Goal: Information Seeking & Learning: Check status

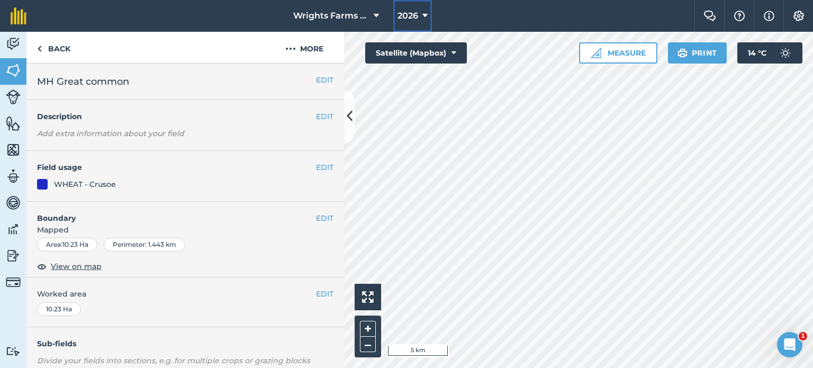
click at [421, 24] on button "2026" at bounding box center [412, 16] width 39 height 32
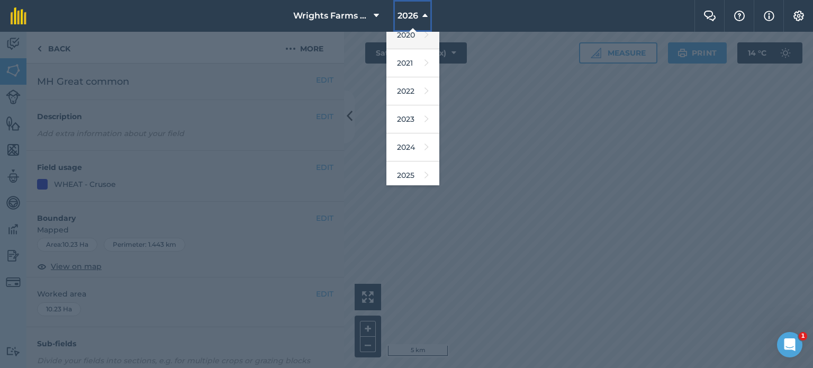
scroll to position [95, 0]
click at [406, 178] on link "2025" at bounding box center [412, 175] width 53 height 28
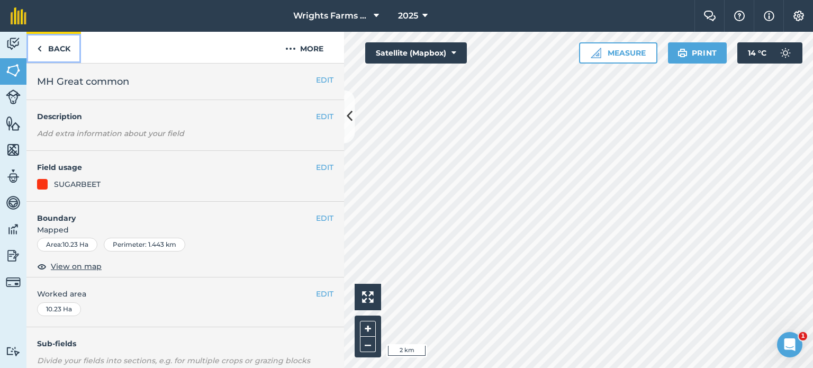
click at [46, 51] on link "Back" at bounding box center [53, 47] width 55 height 31
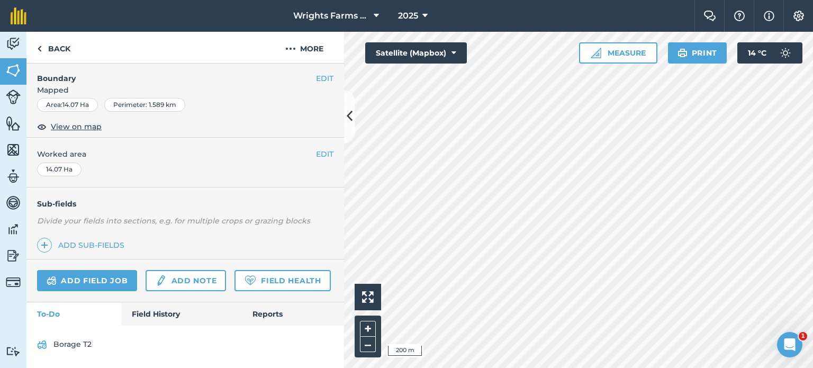
scroll to position [167, 0]
click at [146, 317] on link "Field History" at bounding box center [181, 313] width 120 height 23
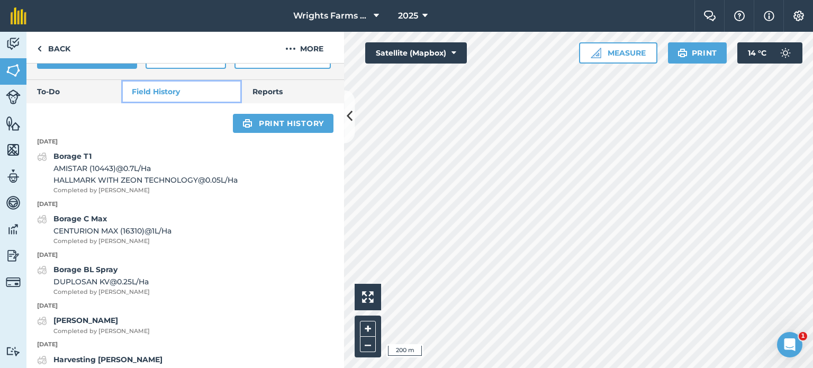
scroll to position [349, 0]
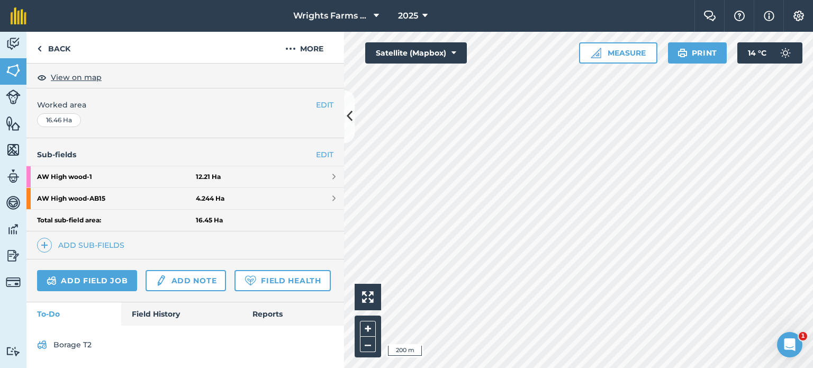
scroll to position [217, 0]
click at [160, 321] on link "Field History" at bounding box center [181, 313] width 120 height 23
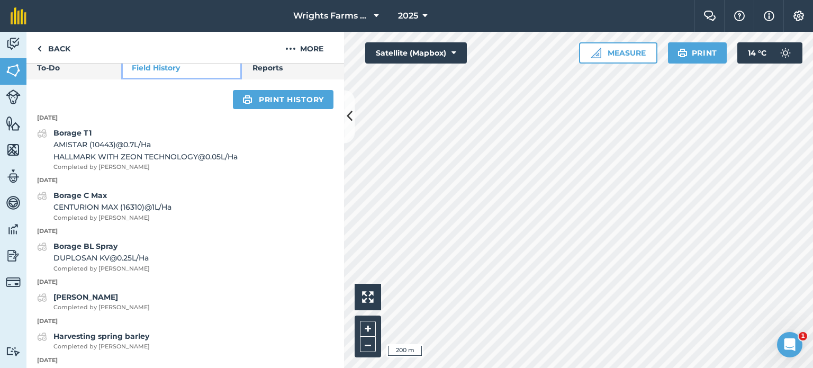
scroll to position [430, 0]
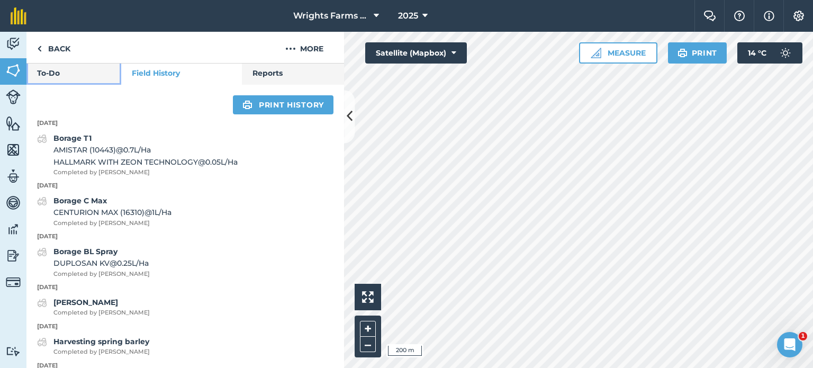
click at [80, 85] on link "To-Do" at bounding box center [73, 72] width 95 height 23
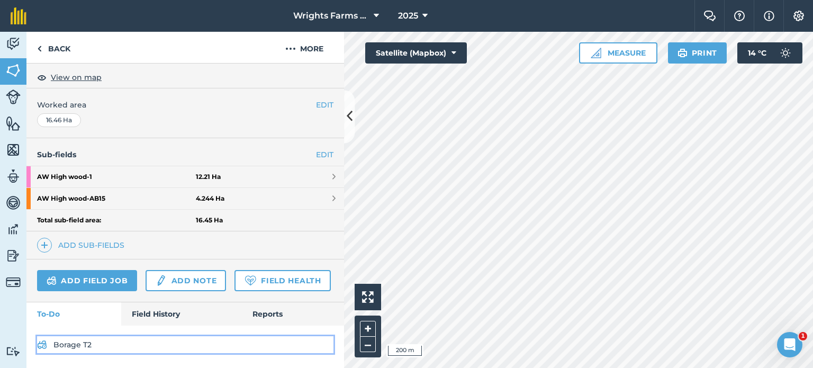
click at [79, 345] on link "Borage T2" at bounding box center [185, 344] width 296 height 17
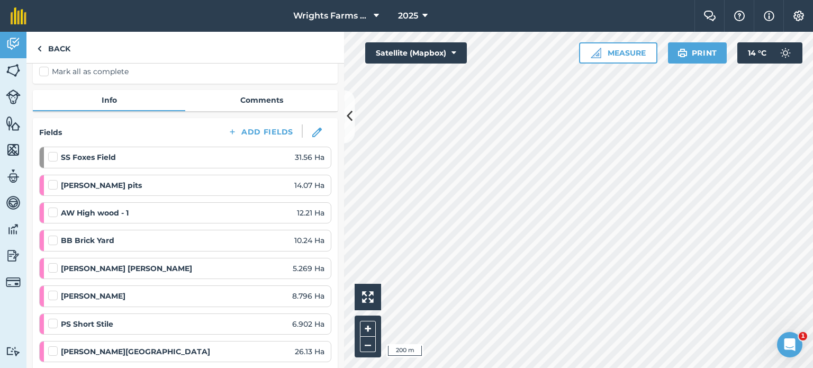
scroll to position [10, 0]
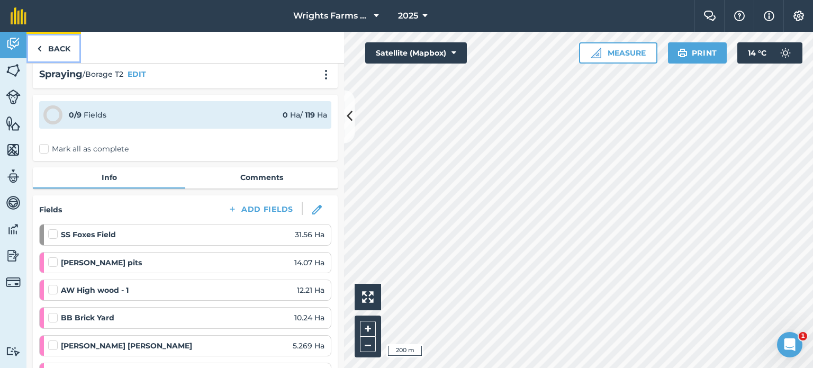
click at [64, 38] on link "Back" at bounding box center [53, 47] width 55 height 31
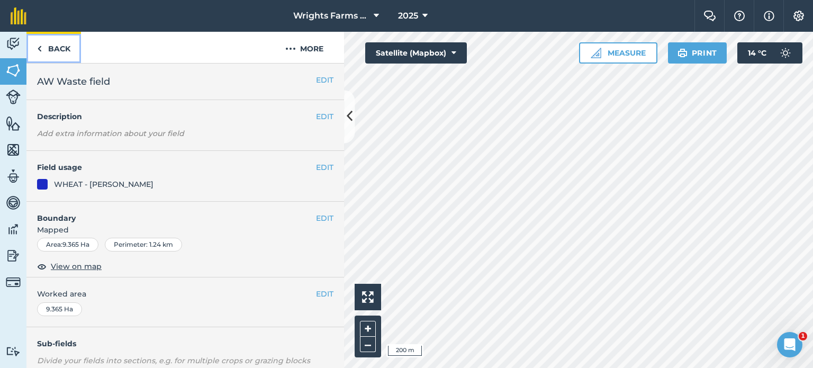
click at [57, 46] on link "Back" at bounding box center [53, 47] width 55 height 31
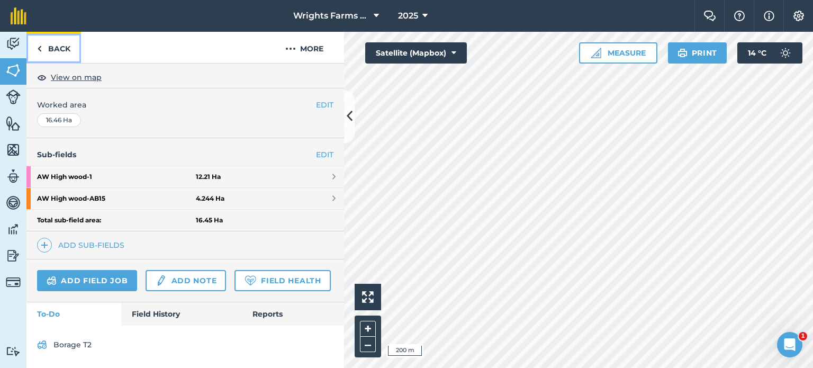
scroll to position [216, 0]
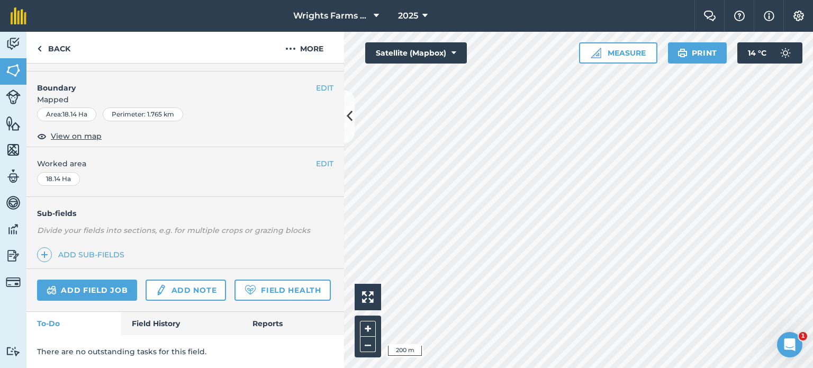
scroll to position [158, 0]
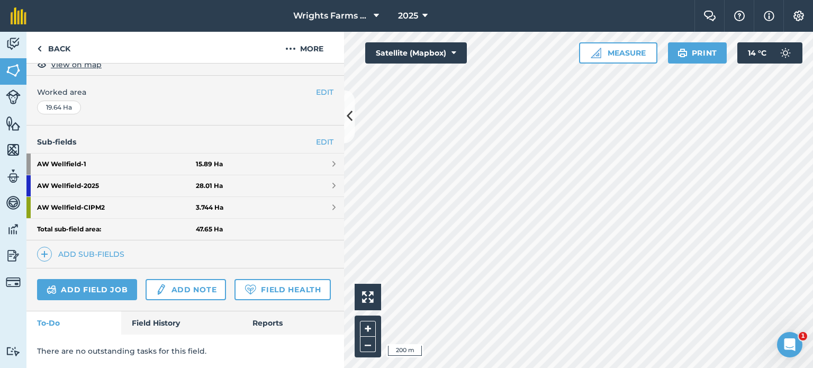
scroll to position [229, 0]
click at [154, 318] on link "Field History" at bounding box center [181, 322] width 120 height 23
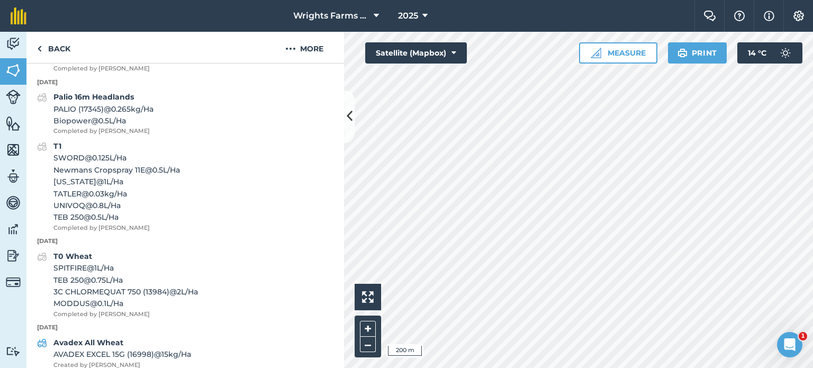
scroll to position [641, 0]
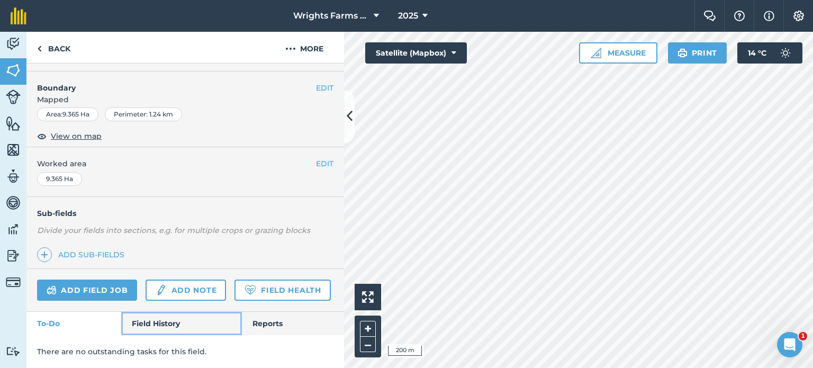
click at [150, 326] on link "Field History" at bounding box center [181, 323] width 120 height 23
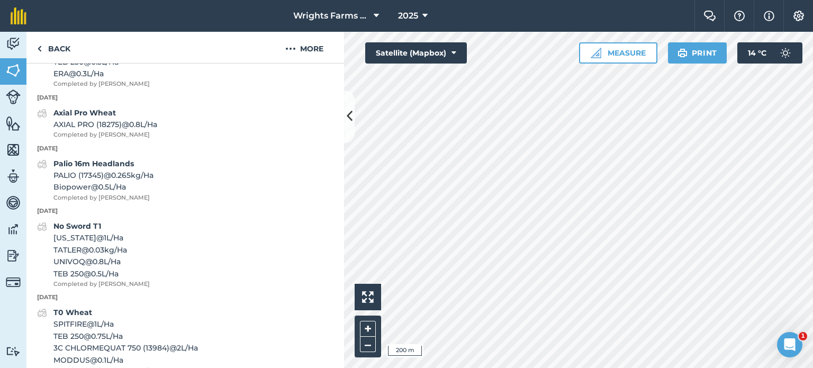
scroll to position [556, 0]
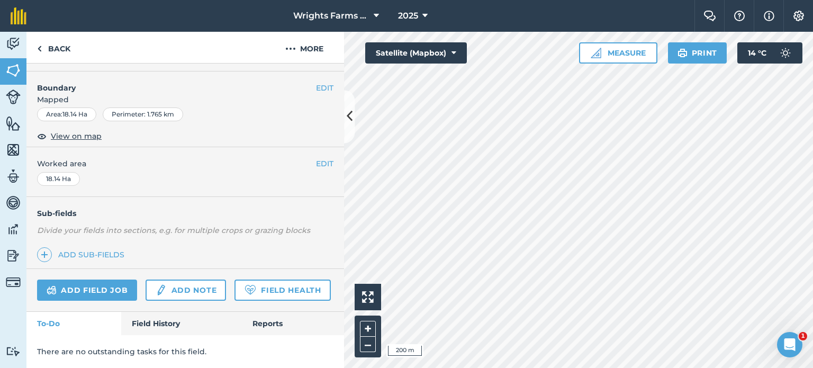
scroll to position [158, 0]
click at [154, 313] on link "Field History" at bounding box center [181, 323] width 120 height 23
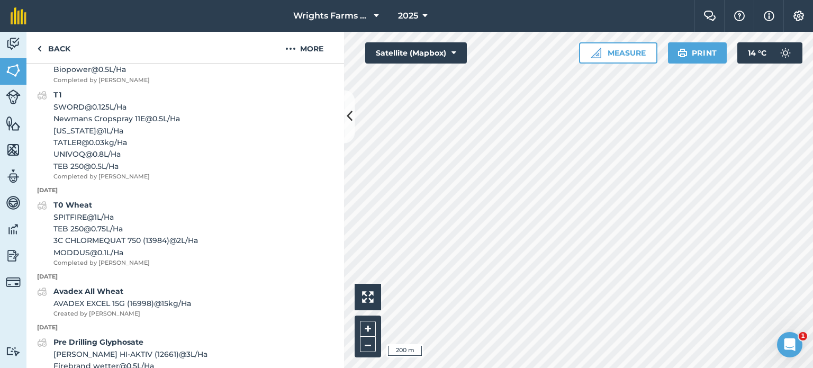
scroll to position [623, 0]
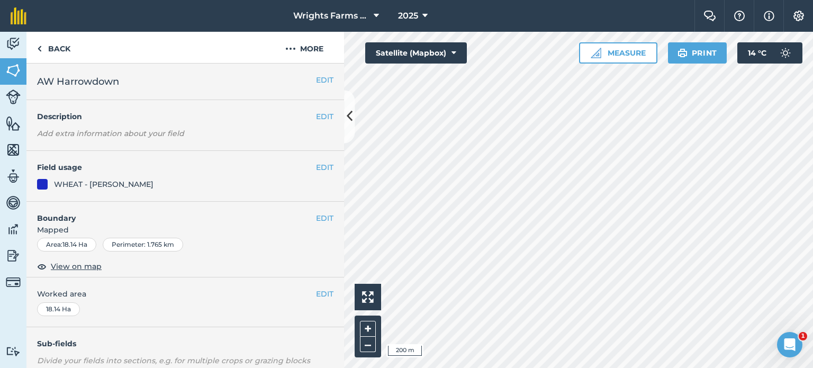
scroll to position [158, 0]
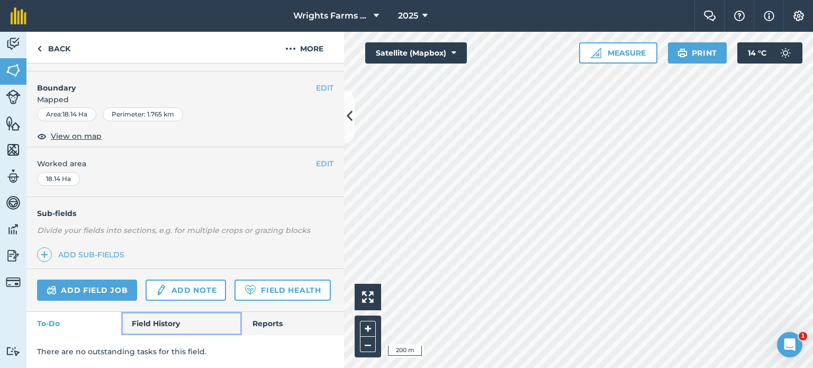
click at [166, 322] on link "Field History" at bounding box center [181, 323] width 120 height 23
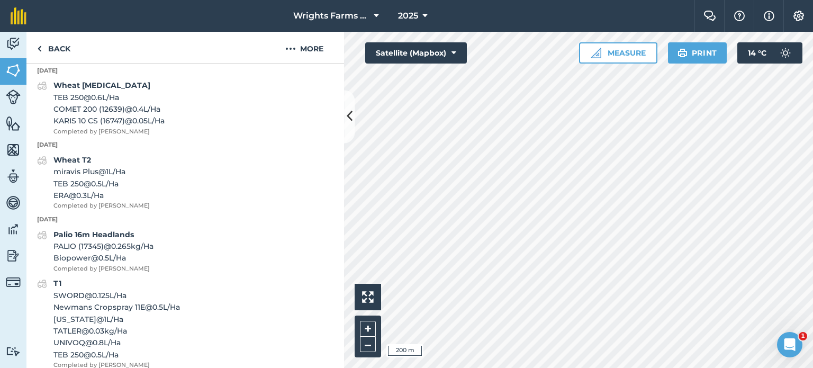
scroll to position [433, 0]
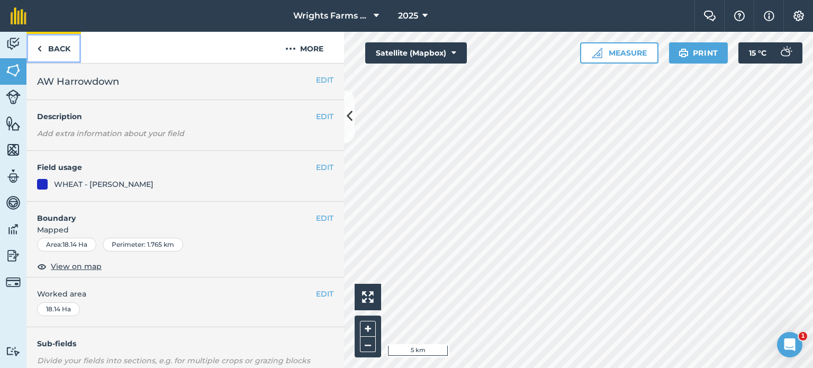
click at [47, 43] on link "Back" at bounding box center [53, 47] width 55 height 31
